Goal: Information Seeking & Learning: Learn about a topic

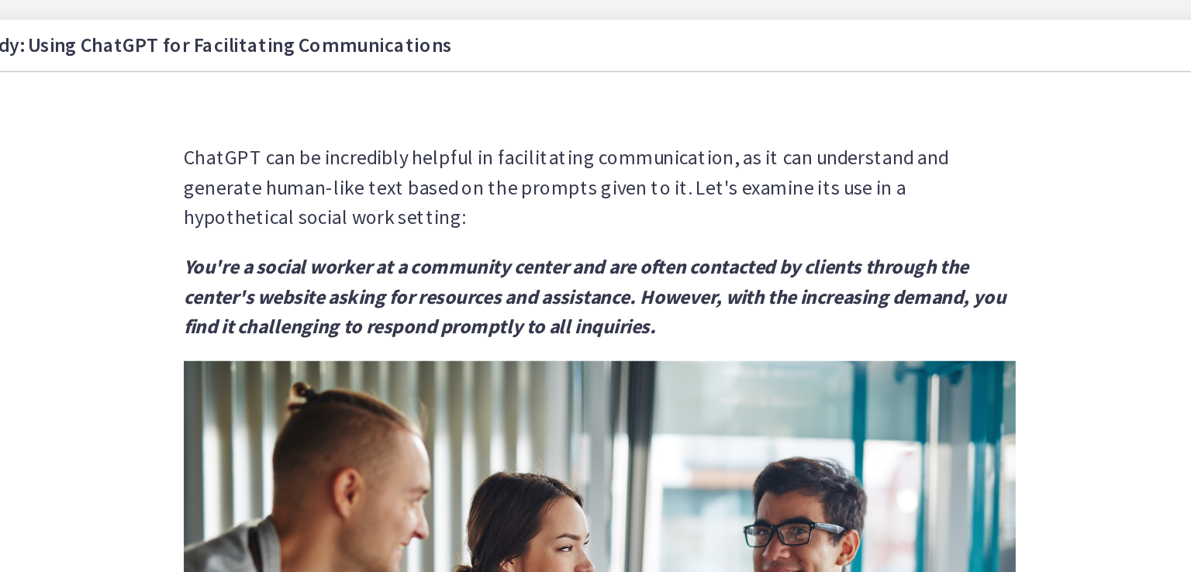
click at [408, 278] on section "ChatGPT can be incredibly helpful in facilitating communication, as it can unde…" at bounding box center [744, 277] width 869 height 465
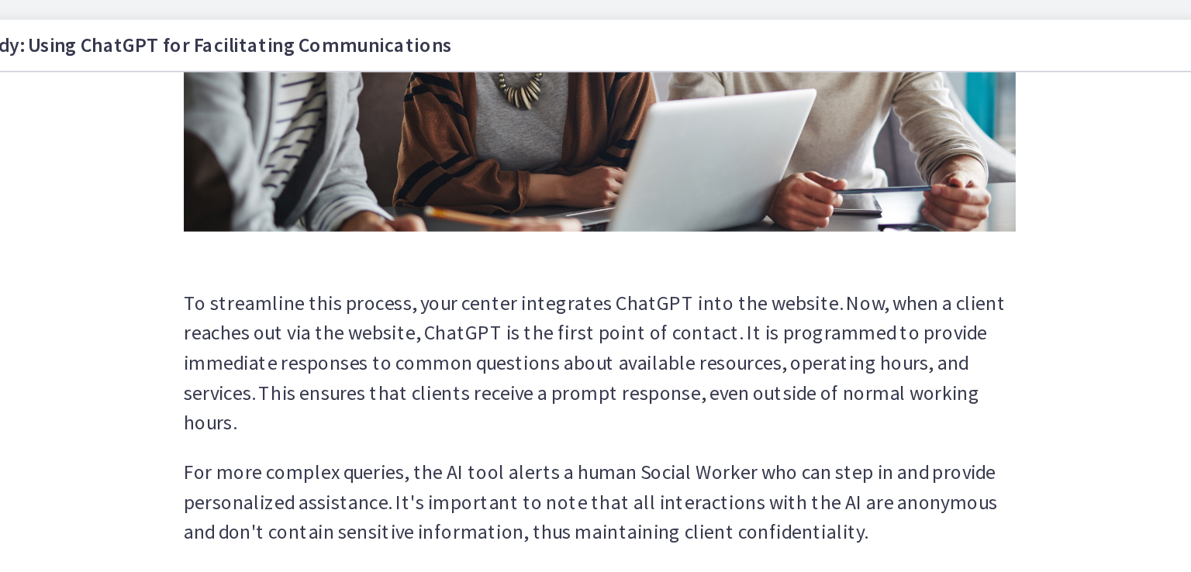
scroll to position [395, 0]
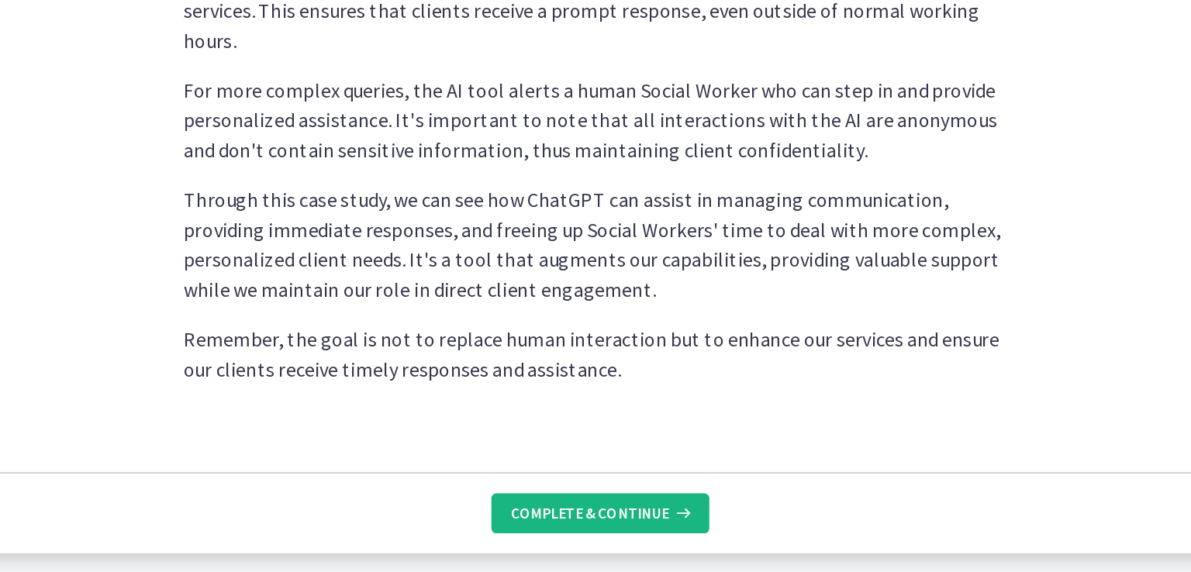
click at [776, 535] on span "Complete & continue" at bounding box center [739, 535] width 99 height 12
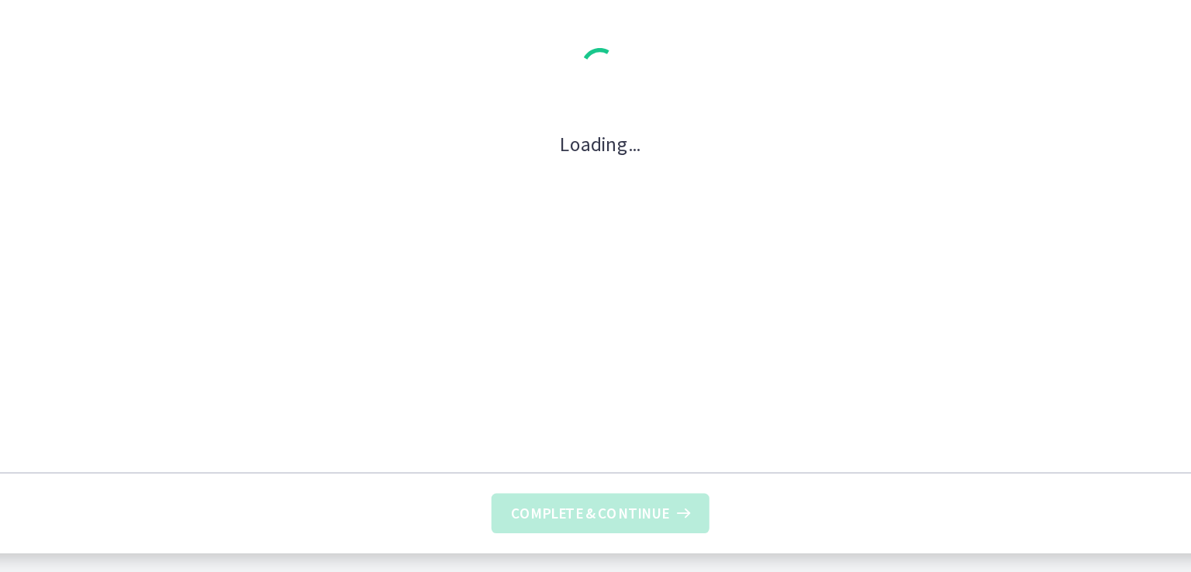
scroll to position [0, 0]
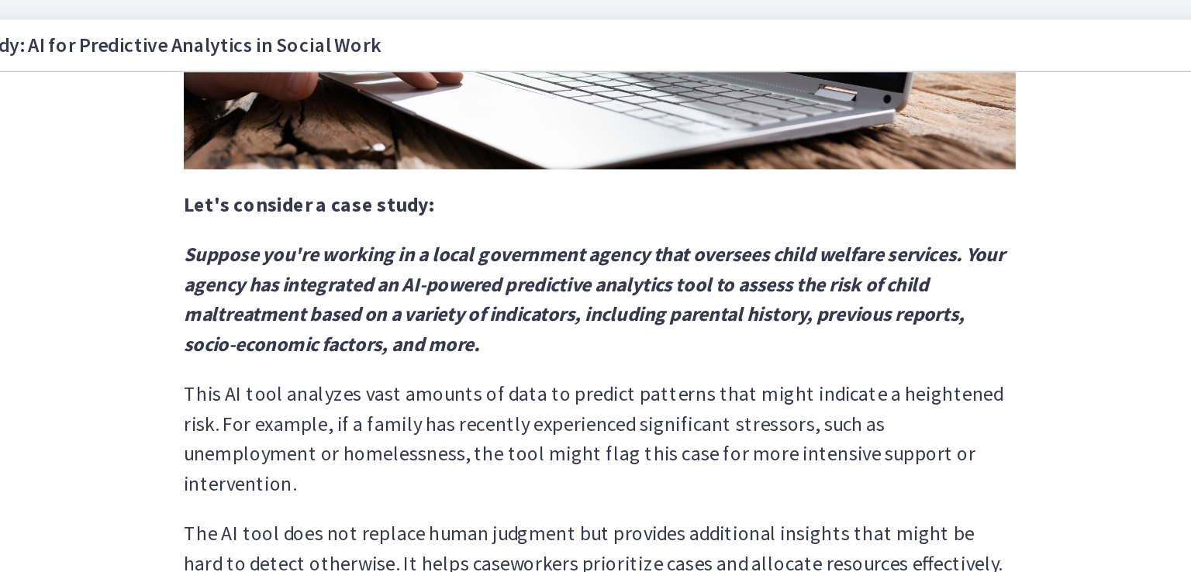
scroll to position [354, 0]
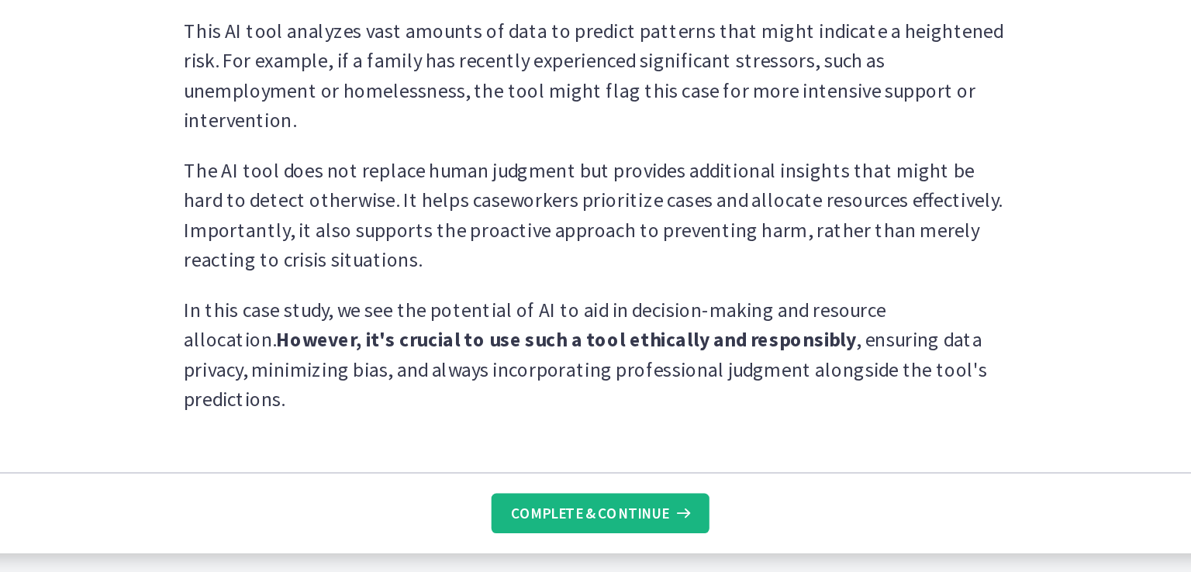
click at [803, 533] on button "Complete & continue" at bounding box center [745, 535] width 136 height 25
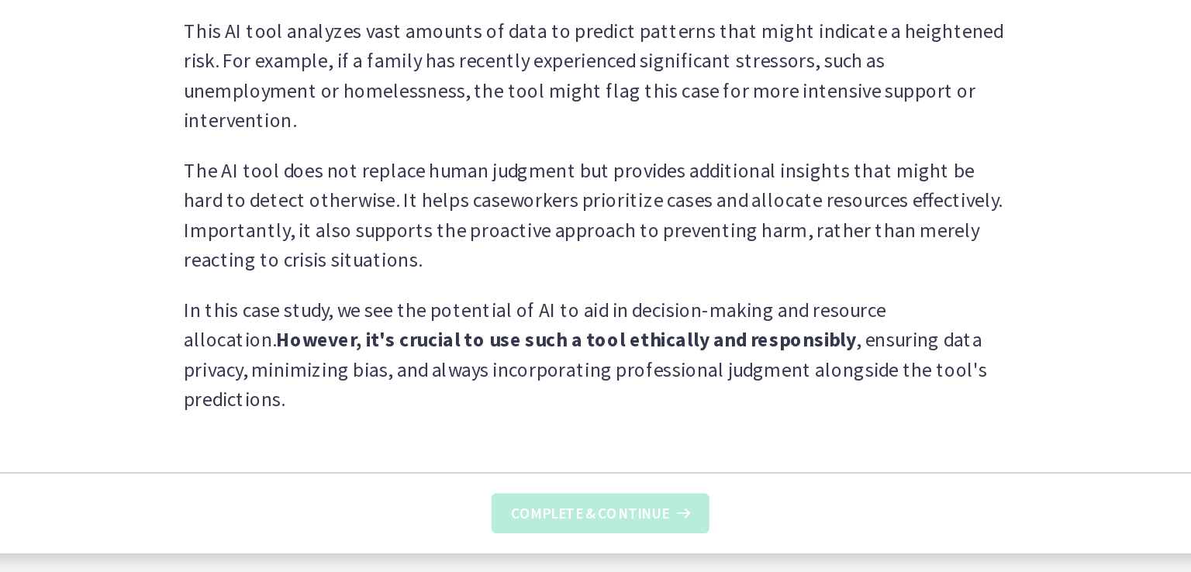
scroll to position [0, 0]
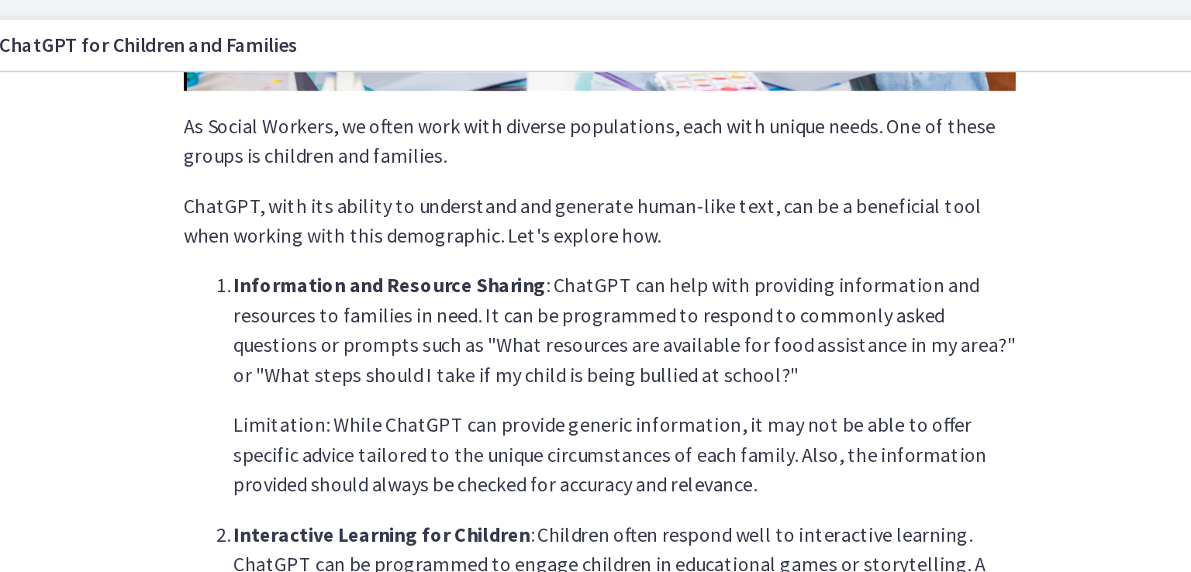
scroll to position [326, 0]
